Goal: Information Seeking & Learning: Learn about a topic

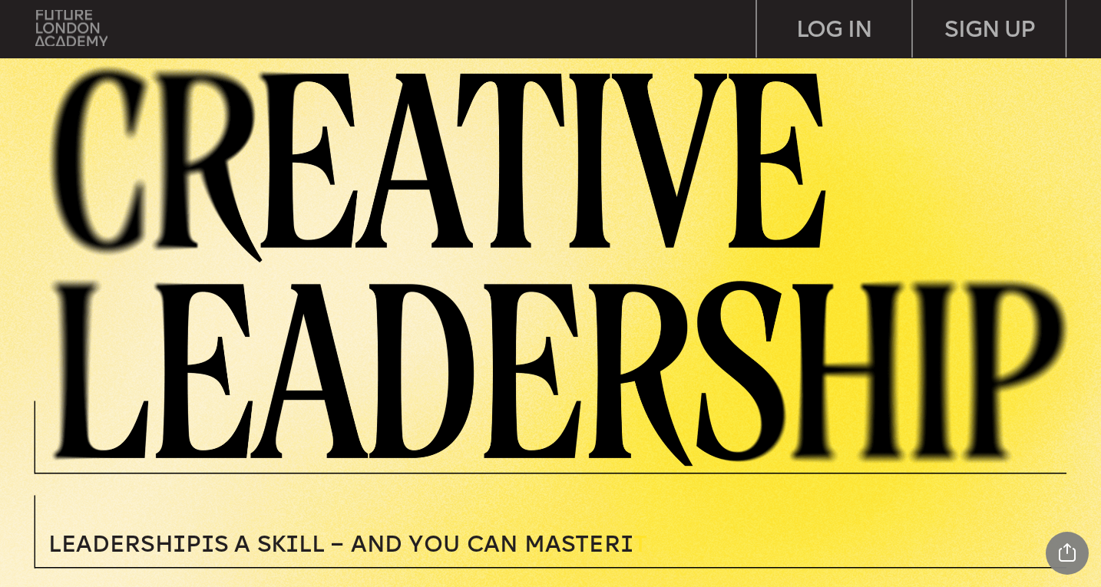
click at [91, 33] on img at bounding box center [71, 28] width 72 height 37
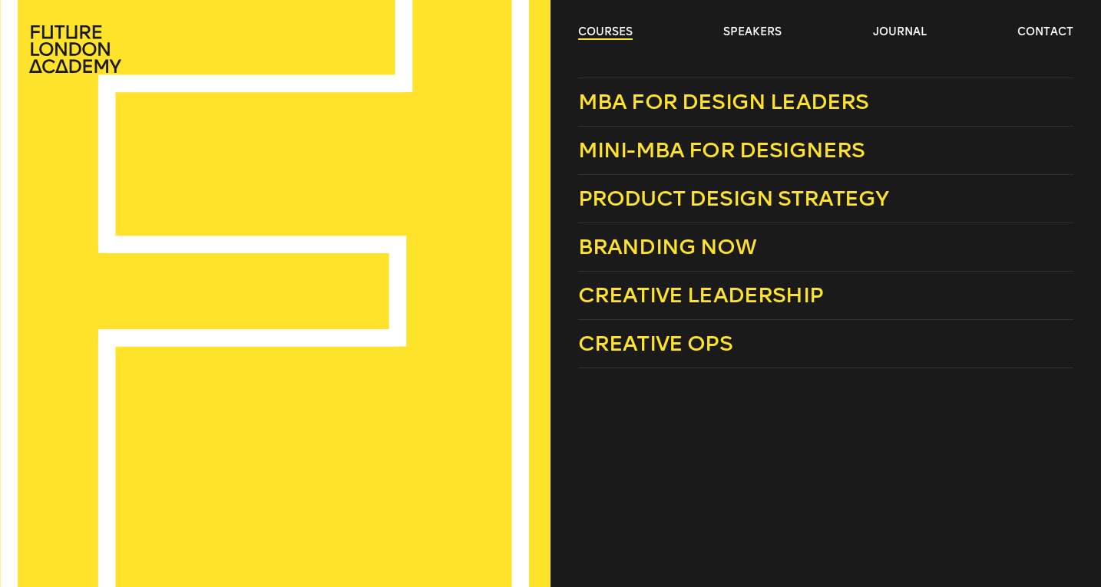
click at [606, 28] on link "courses" at bounding box center [605, 32] width 54 height 15
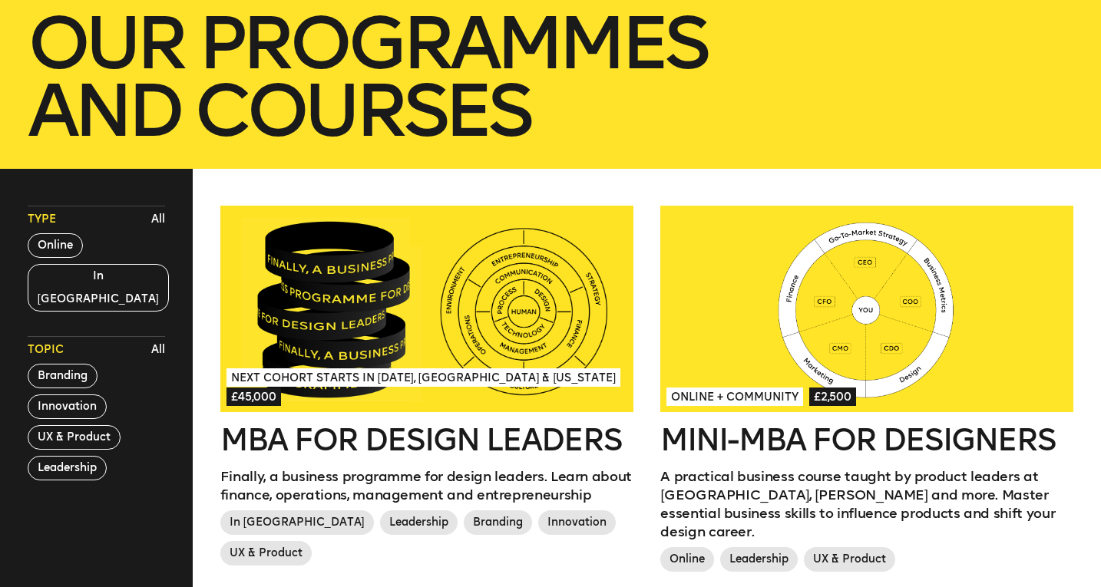
scroll to position [276, 0]
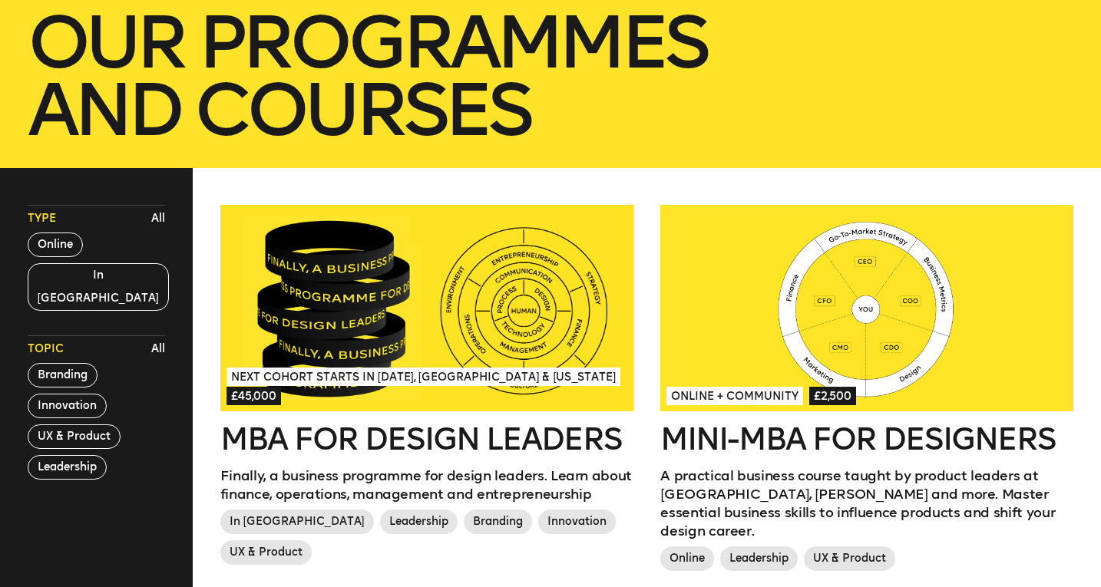
click at [537, 319] on div at bounding box center [426, 308] width 413 height 206
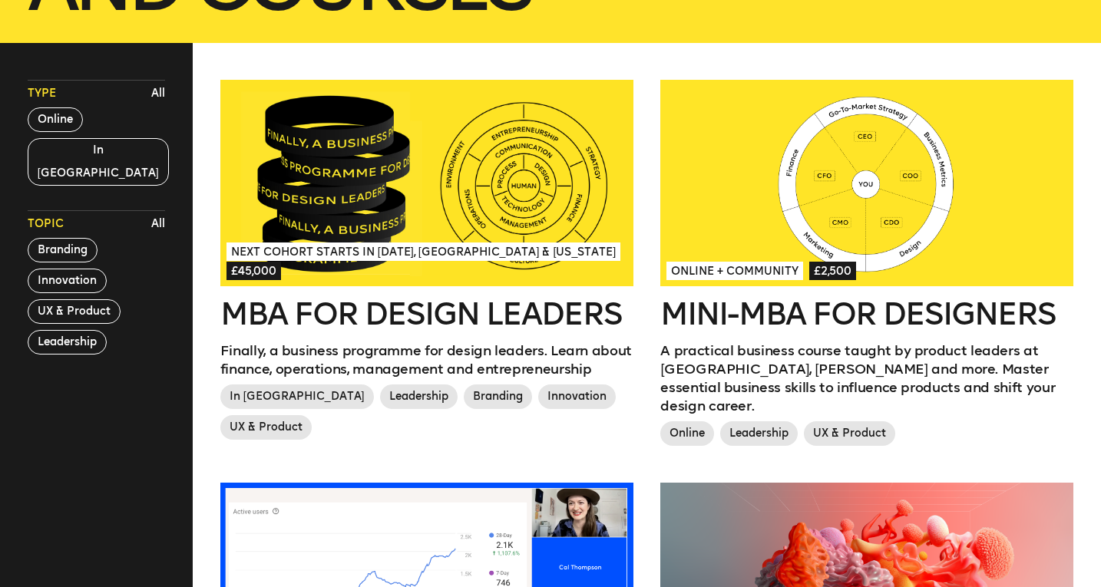
scroll to position [397, 0]
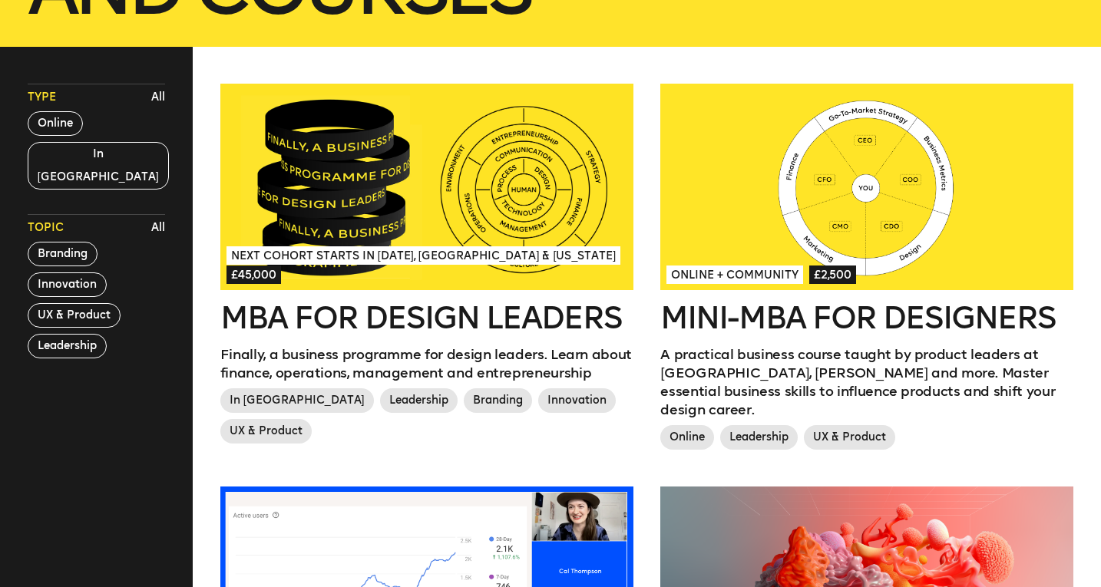
click at [492, 253] on span "Next Cohort Starts in July 2026, London & California" at bounding box center [423, 255] width 394 height 18
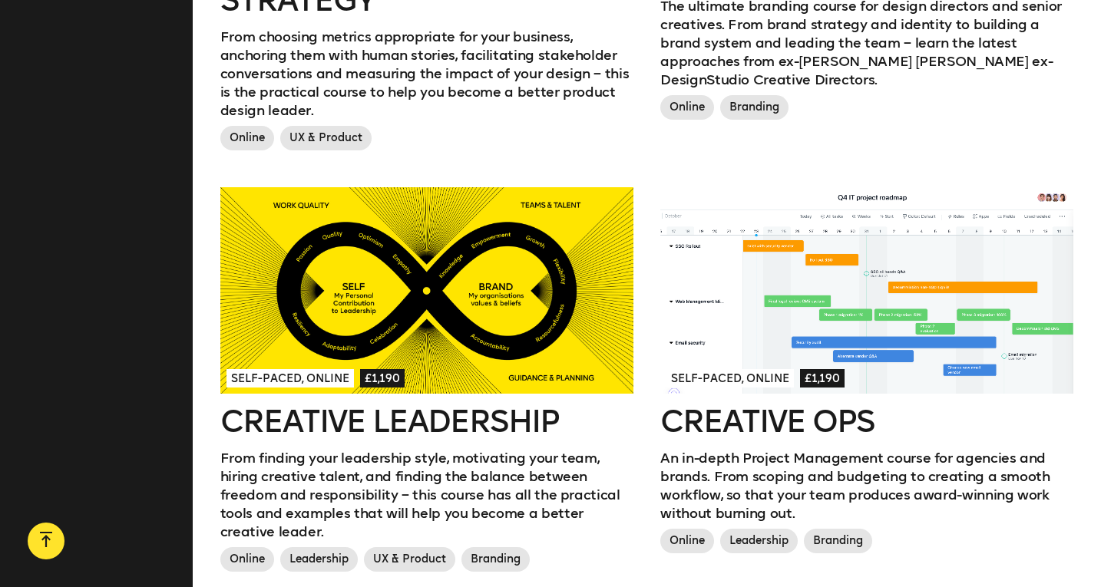
scroll to position [1158, 0]
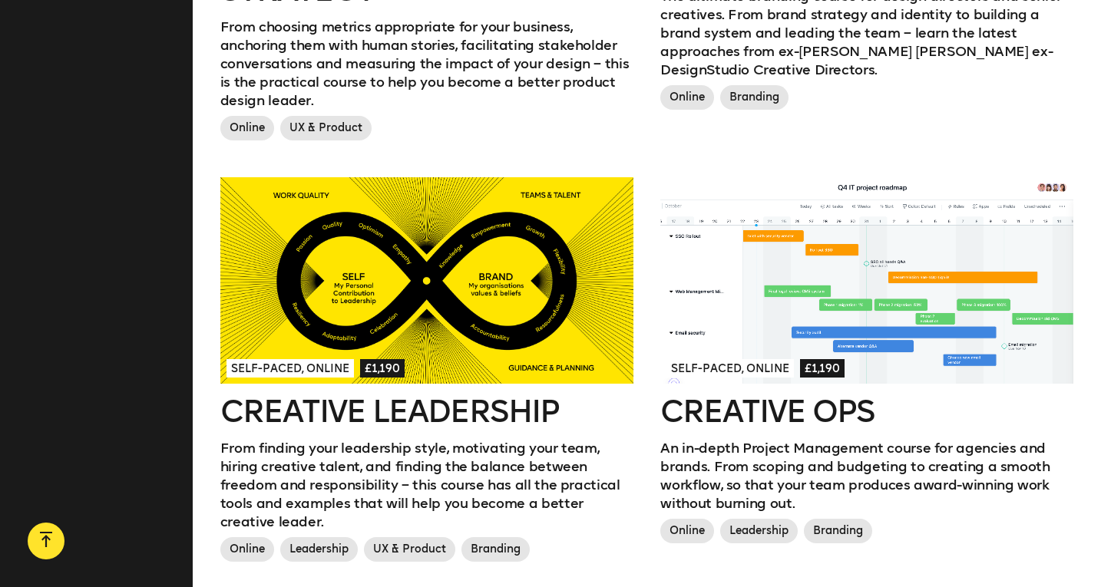
click at [369, 272] on div at bounding box center [426, 280] width 413 height 206
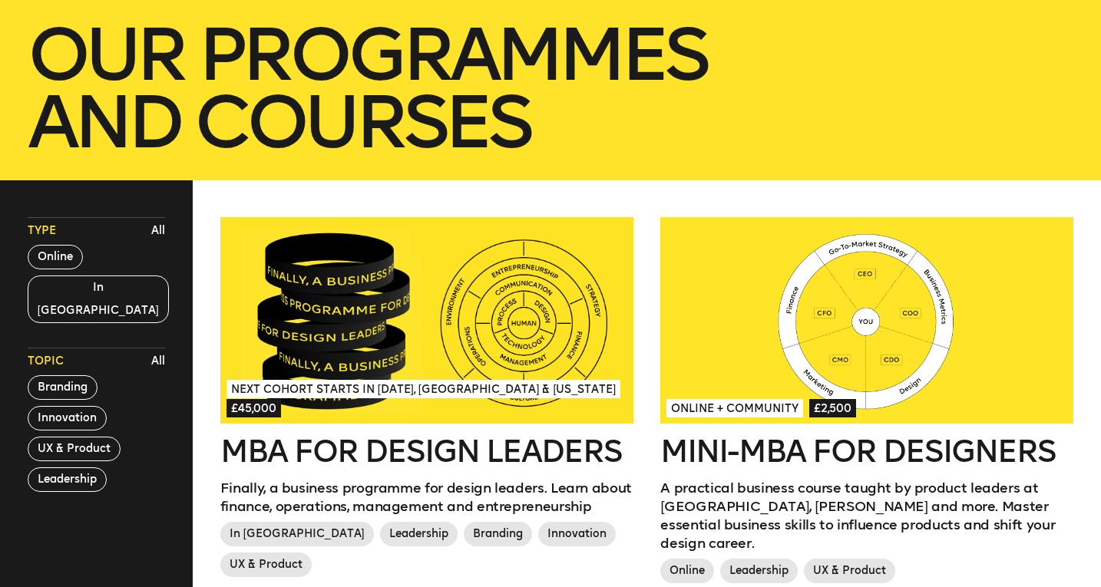
scroll to position [0, 0]
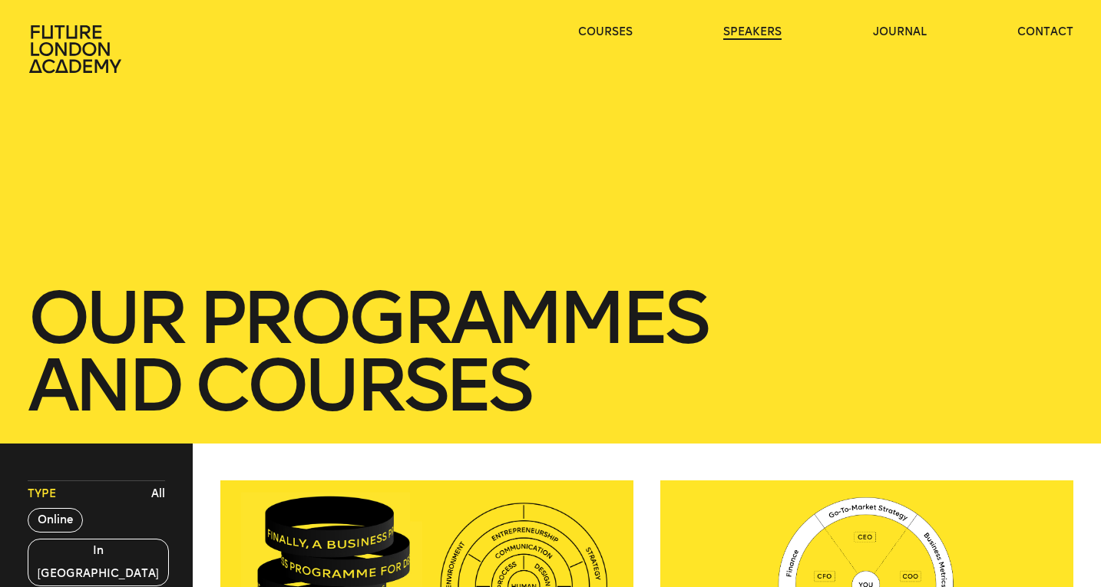
click at [735, 31] on link "speakers" at bounding box center [752, 32] width 58 height 15
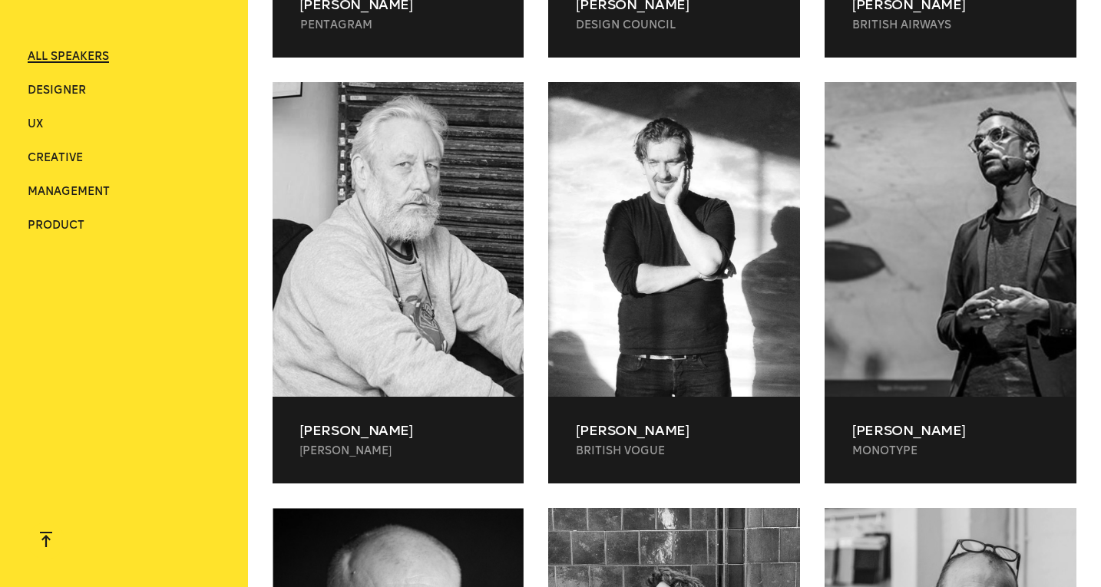
scroll to position [1283, 0]
